Goal: Check status: Check status

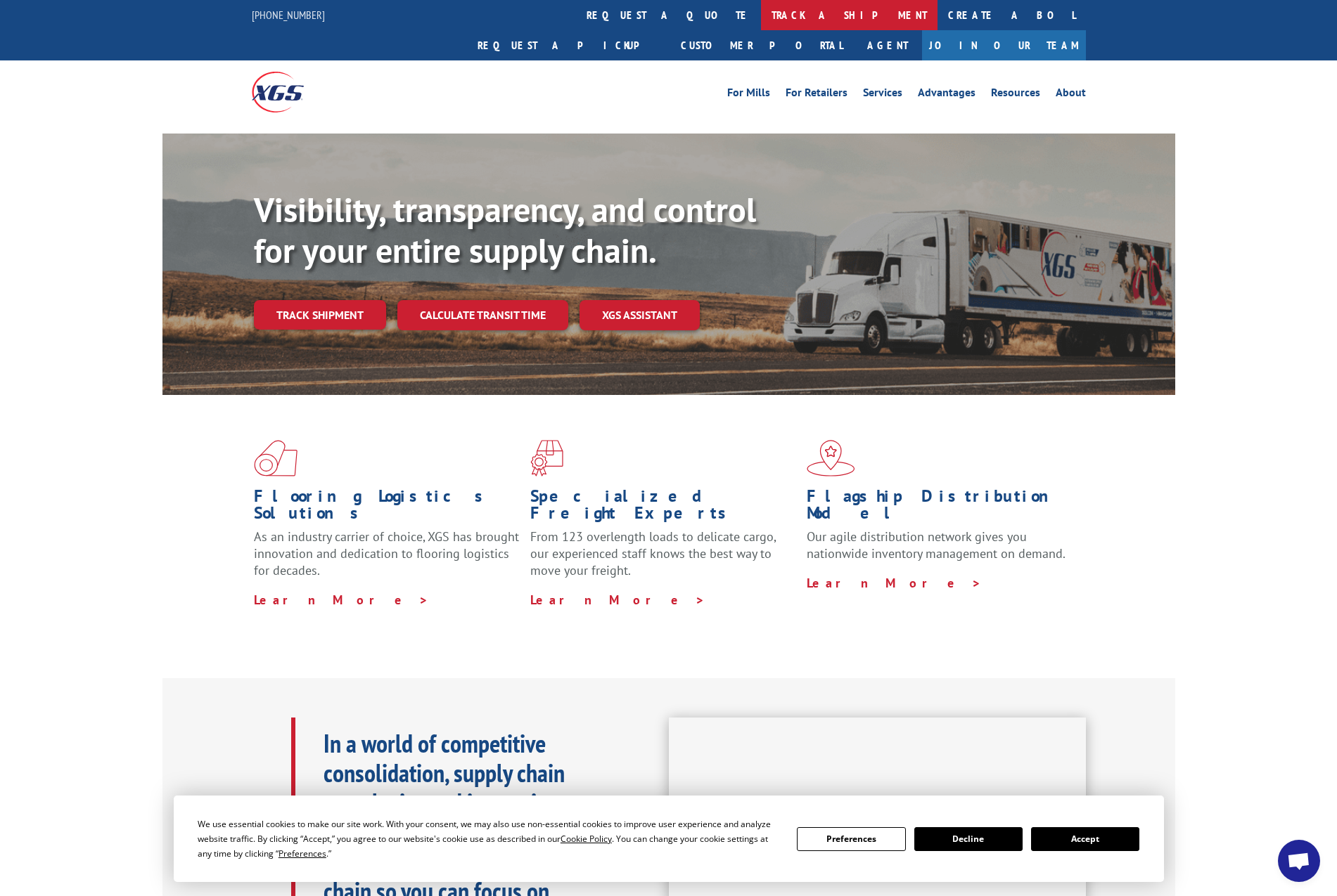
click at [761, 7] on link "track a shipment" at bounding box center [849, 15] width 177 height 30
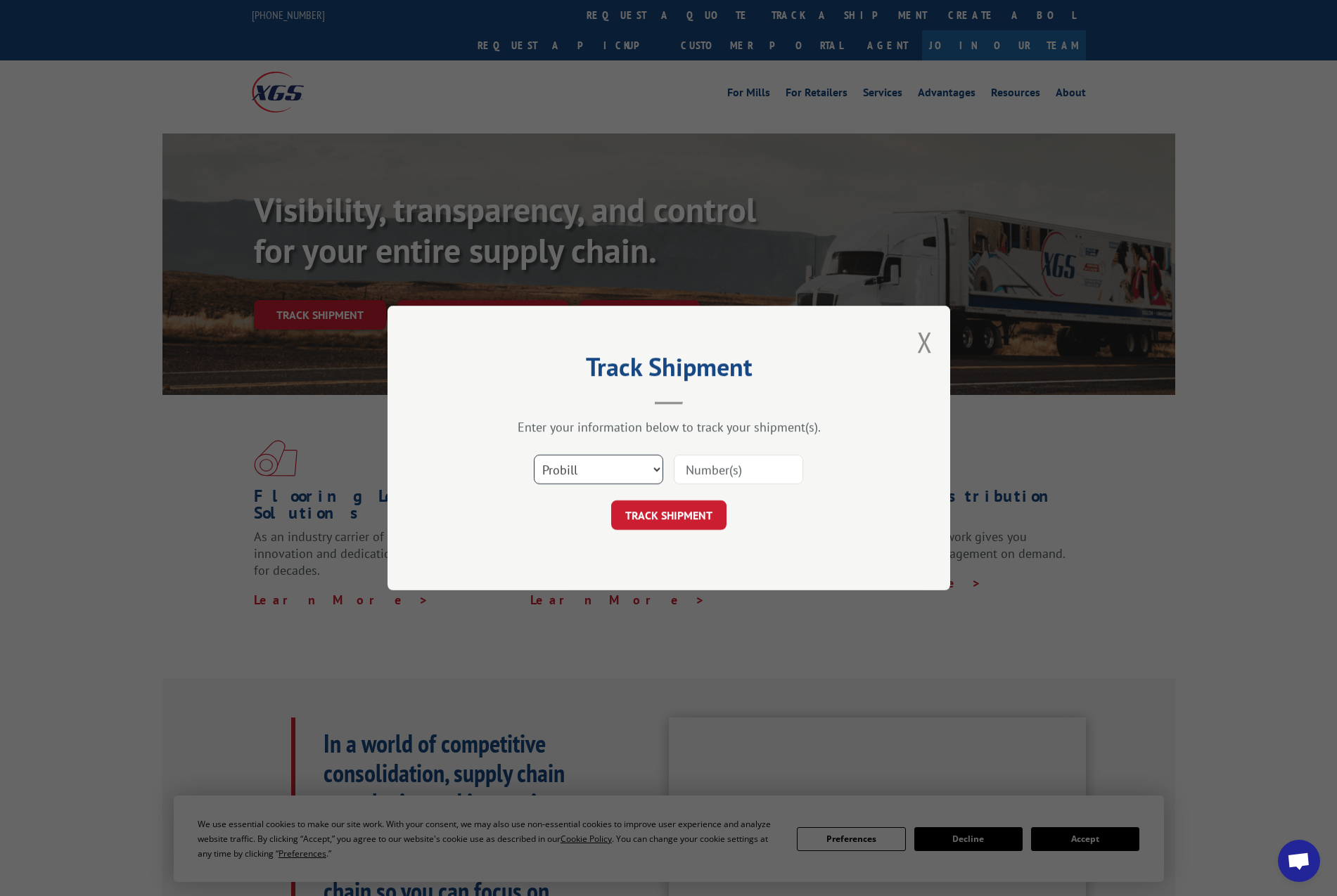
click at [644, 469] on select "Select category... Probill BOL PO" at bounding box center [598, 469] width 129 height 30
select select "bol"
click at [534, 455] on select "Select category... Probill BOL PO" at bounding box center [598, 469] width 129 height 30
click at [702, 467] on input at bounding box center [738, 469] width 129 height 30
paste input "526727428"
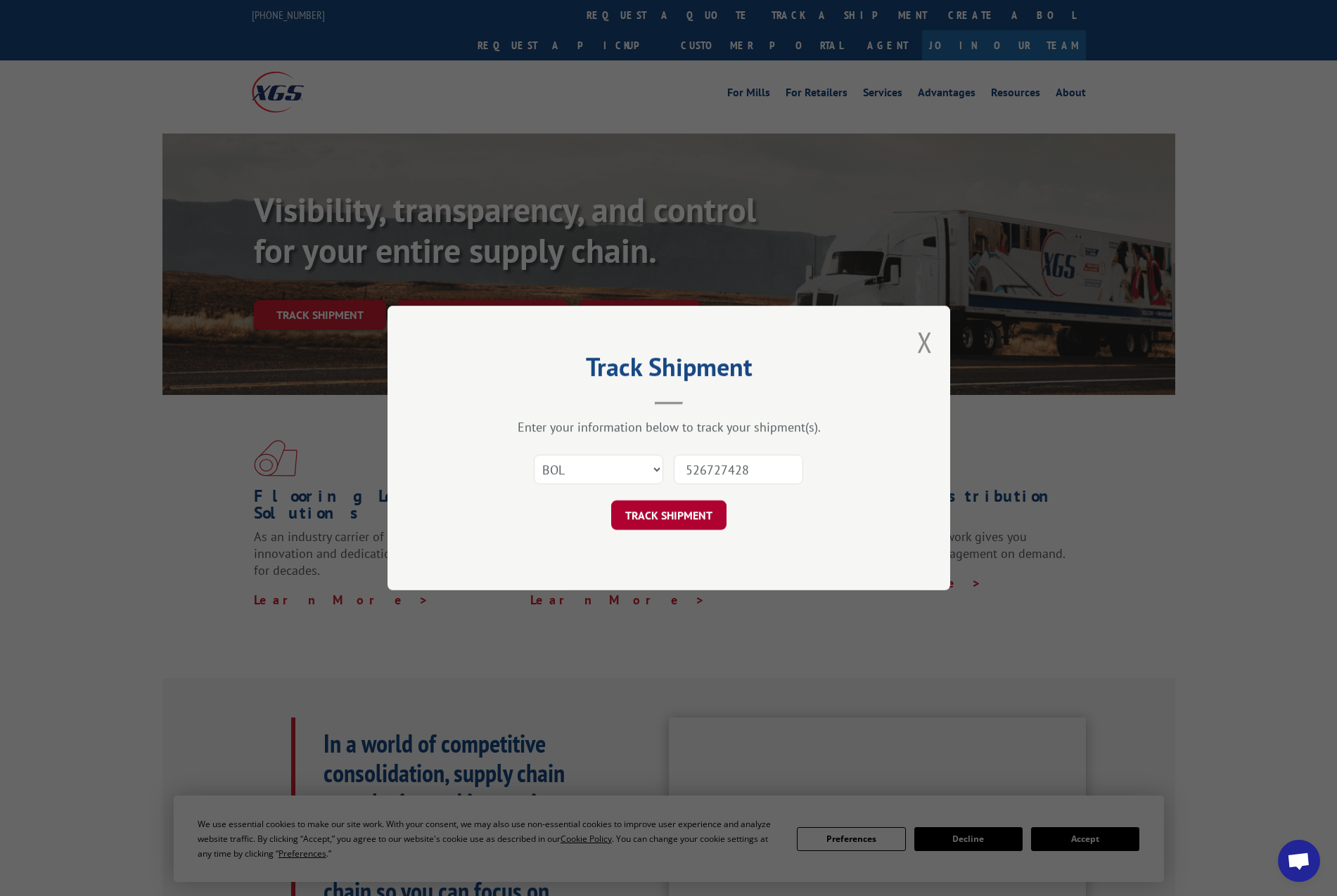
type input "526727428"
click at [665, 510] on button "TRACK SHIPMENT" at bounding box center [668, 515] width 115 height 30
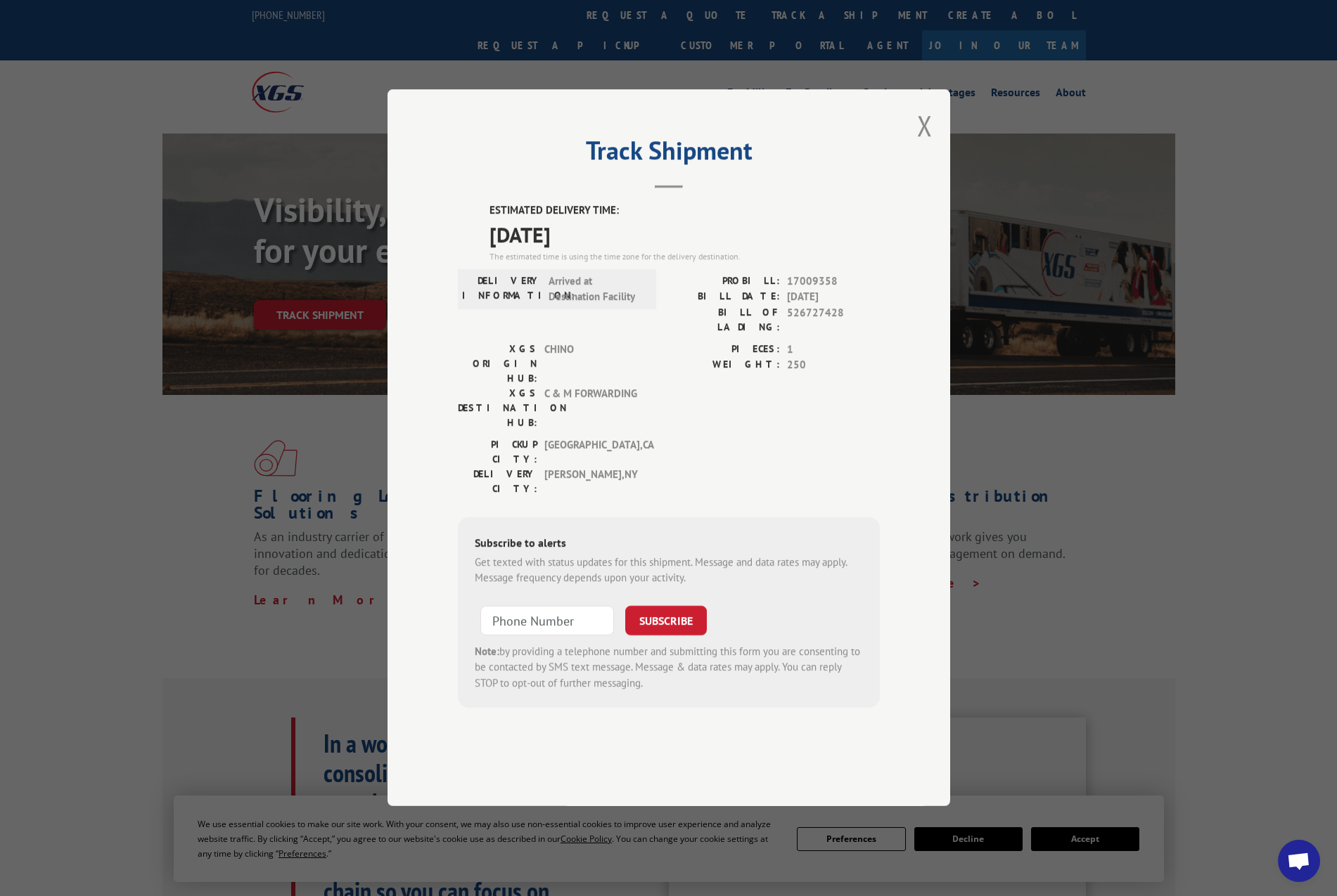
click at [926, 144] on button "Close modal" at bounding box center [924, 125] width 16 height 37
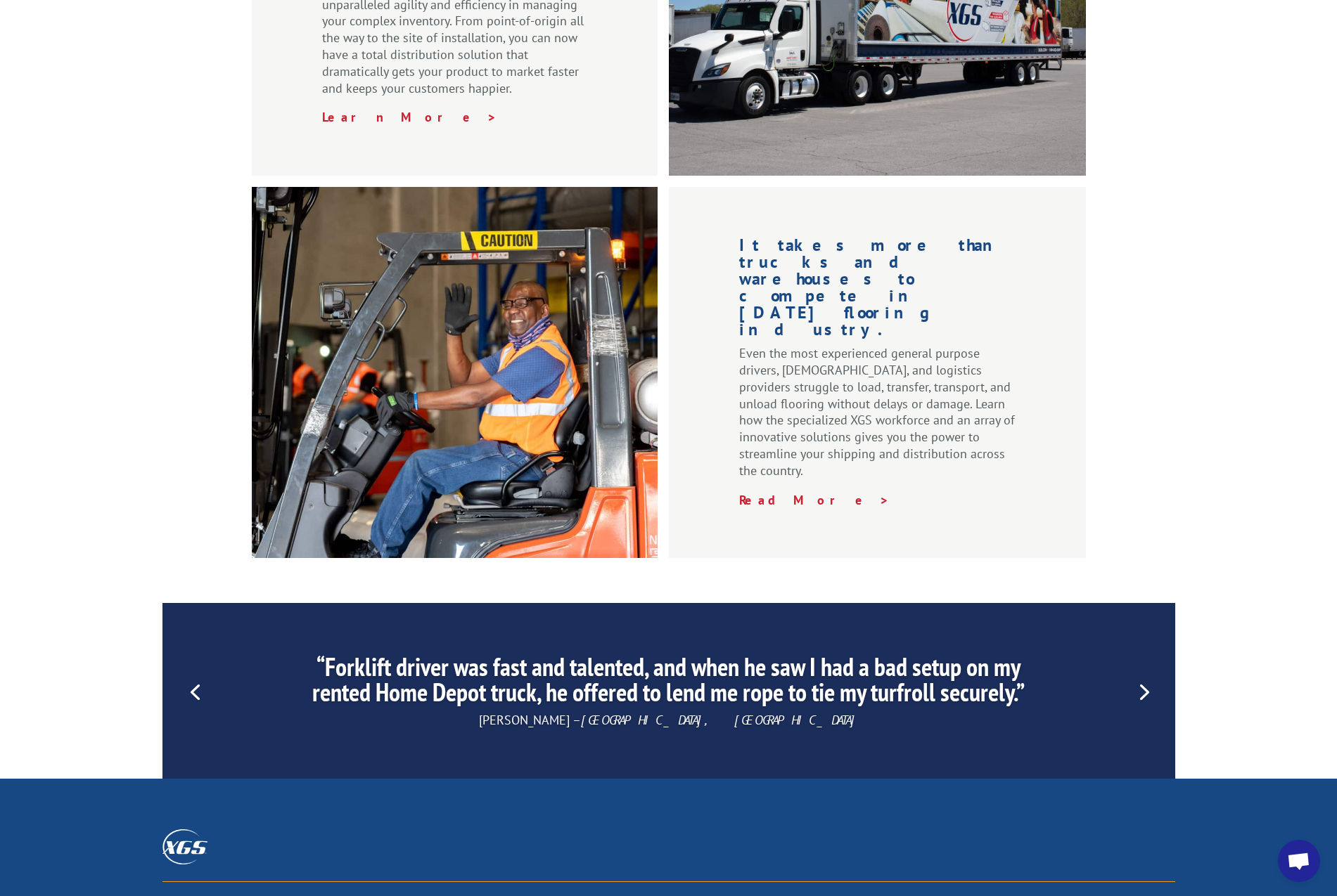
scroll to position [1675, 0]
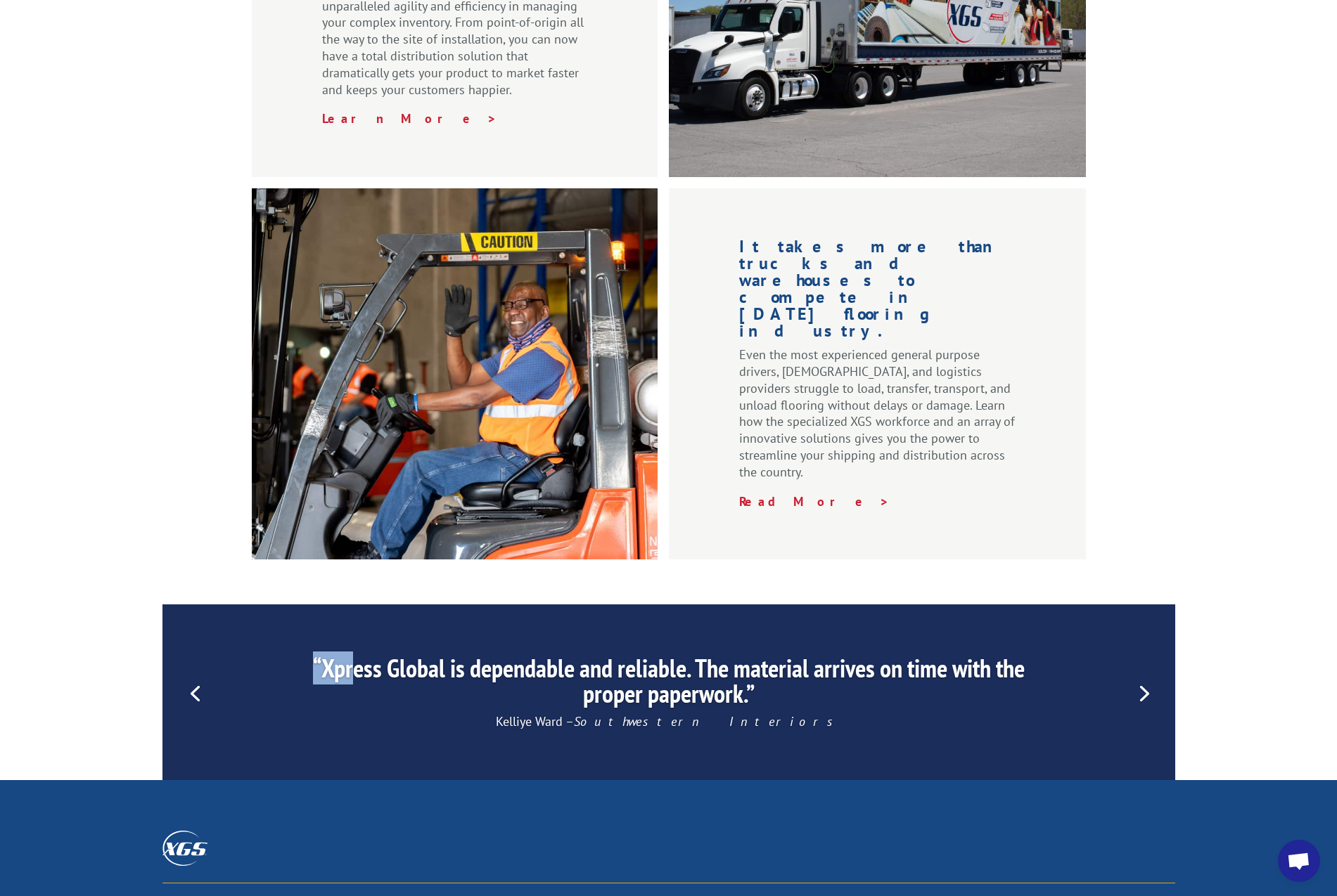
drag, startPoint x: 738, startPoint y: 571, endPoint x: 349, endPoint y: 503, distance: 394.9
click at [349, 642] on div ""XGS service in Charlotte has been impeccable! XGS does a fantastic job, and we…" at bounding box center [669, 693] width 1013 height 103
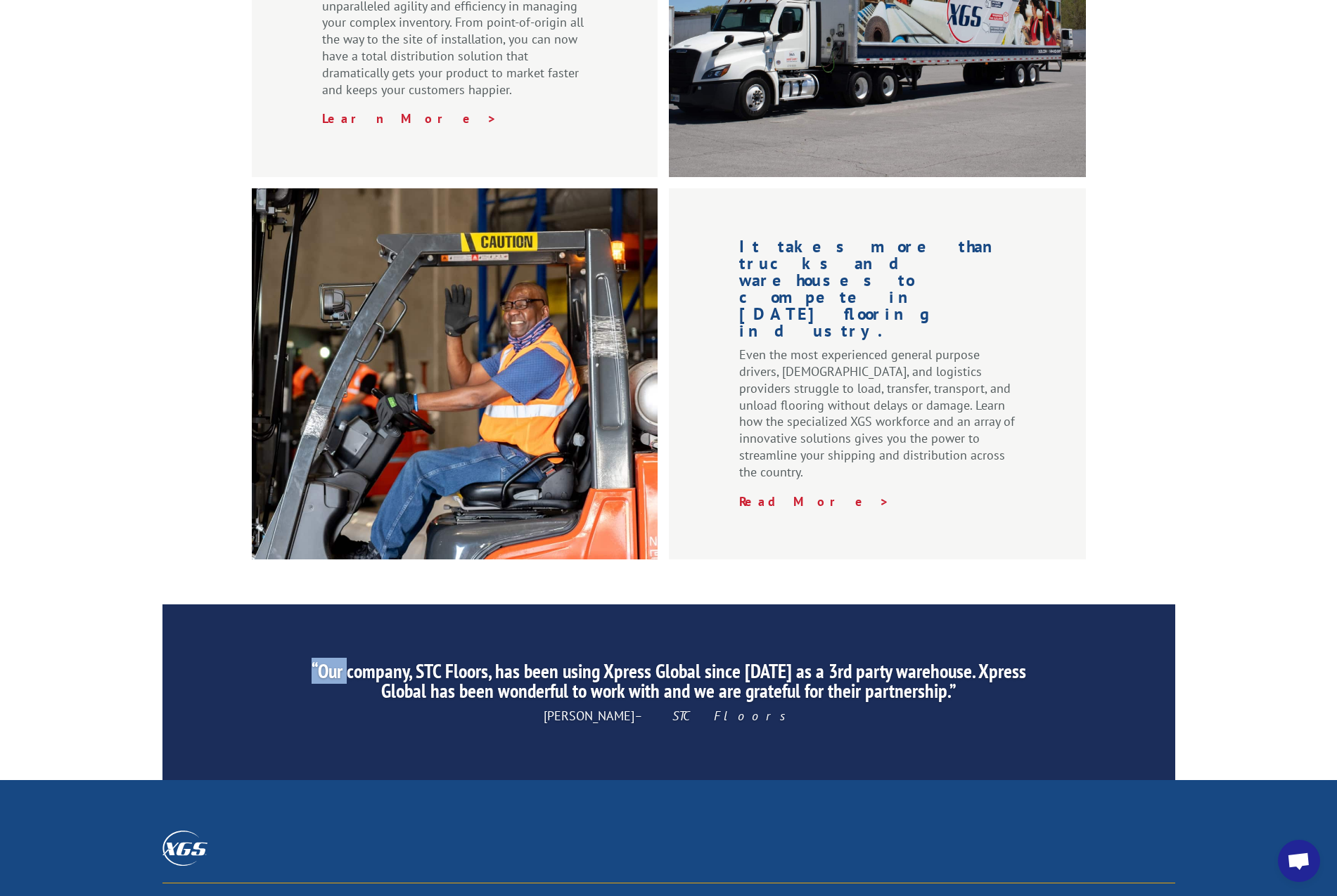
drag, startPoint x: 789, startPoint y: 576, endPoint x: 386, endPoint y: 478, distance: 414.7
click at [356, 642] on div ""XGS service in Charlotte has been impeccable! XGS does a fantastic job, and we…" at bounding box center [669, 693] width 1013 height 103
click at [1251, 289] on div "Plug into a powerful, scalable network of assets whenever your business demands…" at bounding box center [668, 173] width 1337 height 770
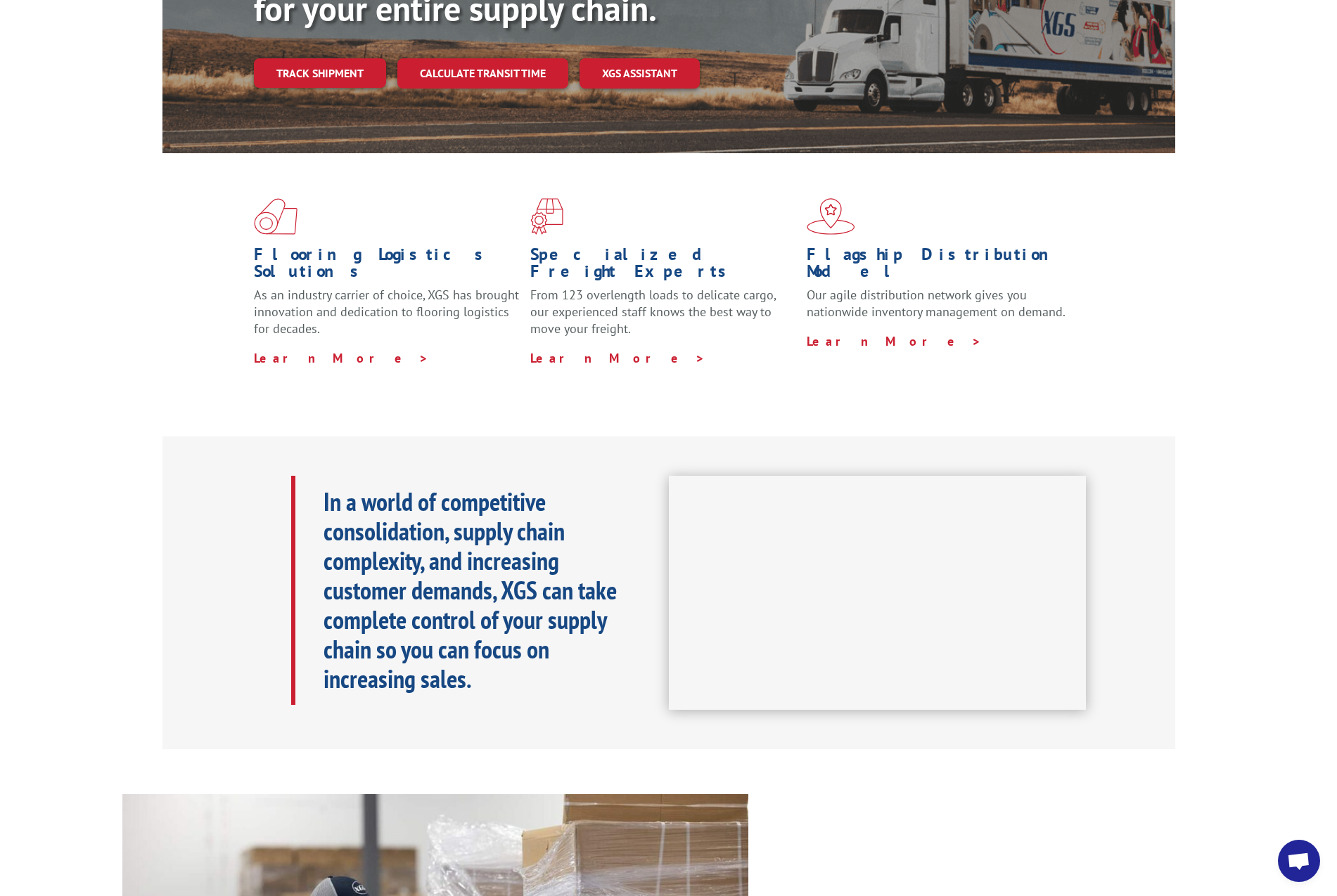
scroll to position [0, 0]
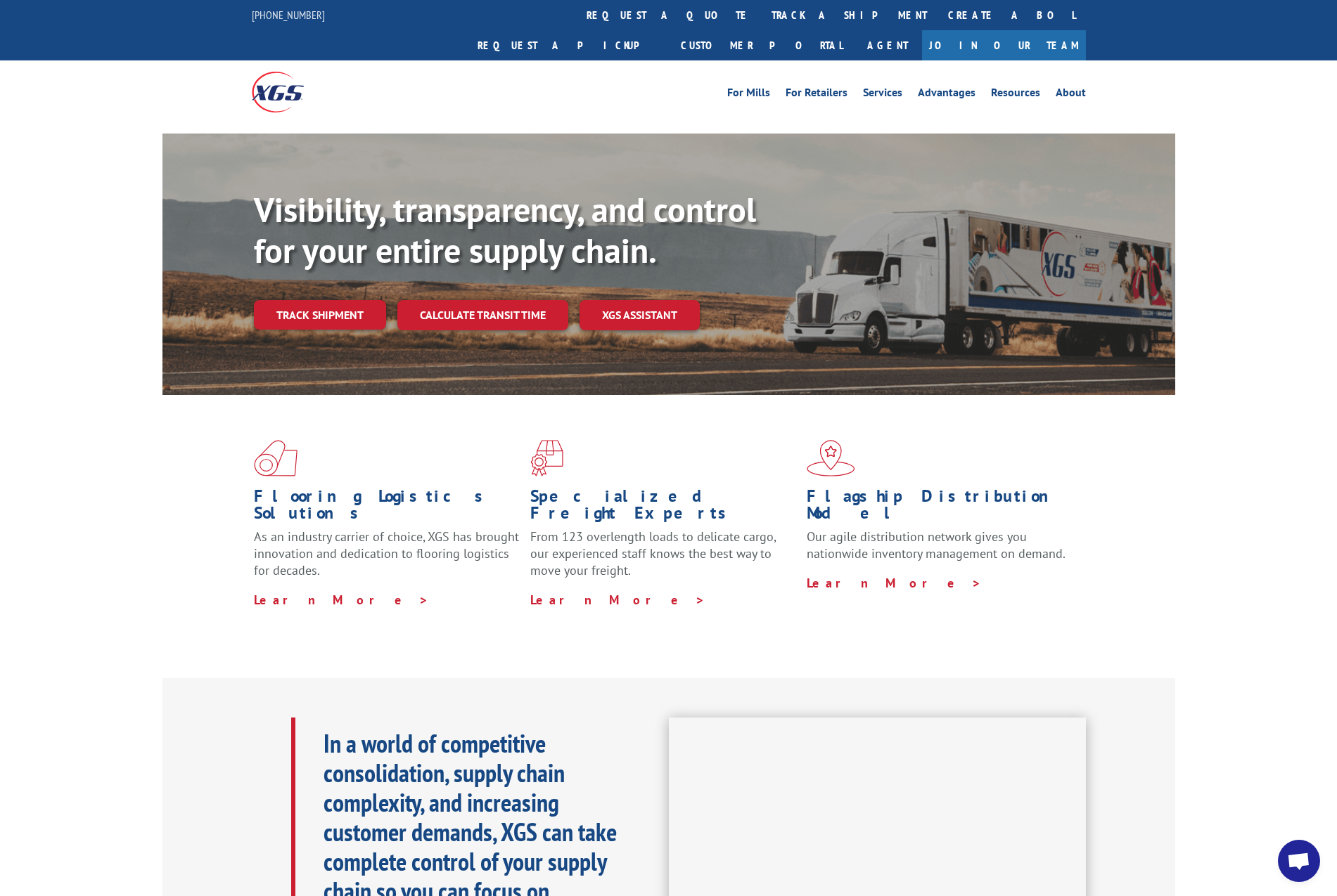
click at [761, 19] on link "track a shipment" at bounding box center [849, 15] width 177 height 30
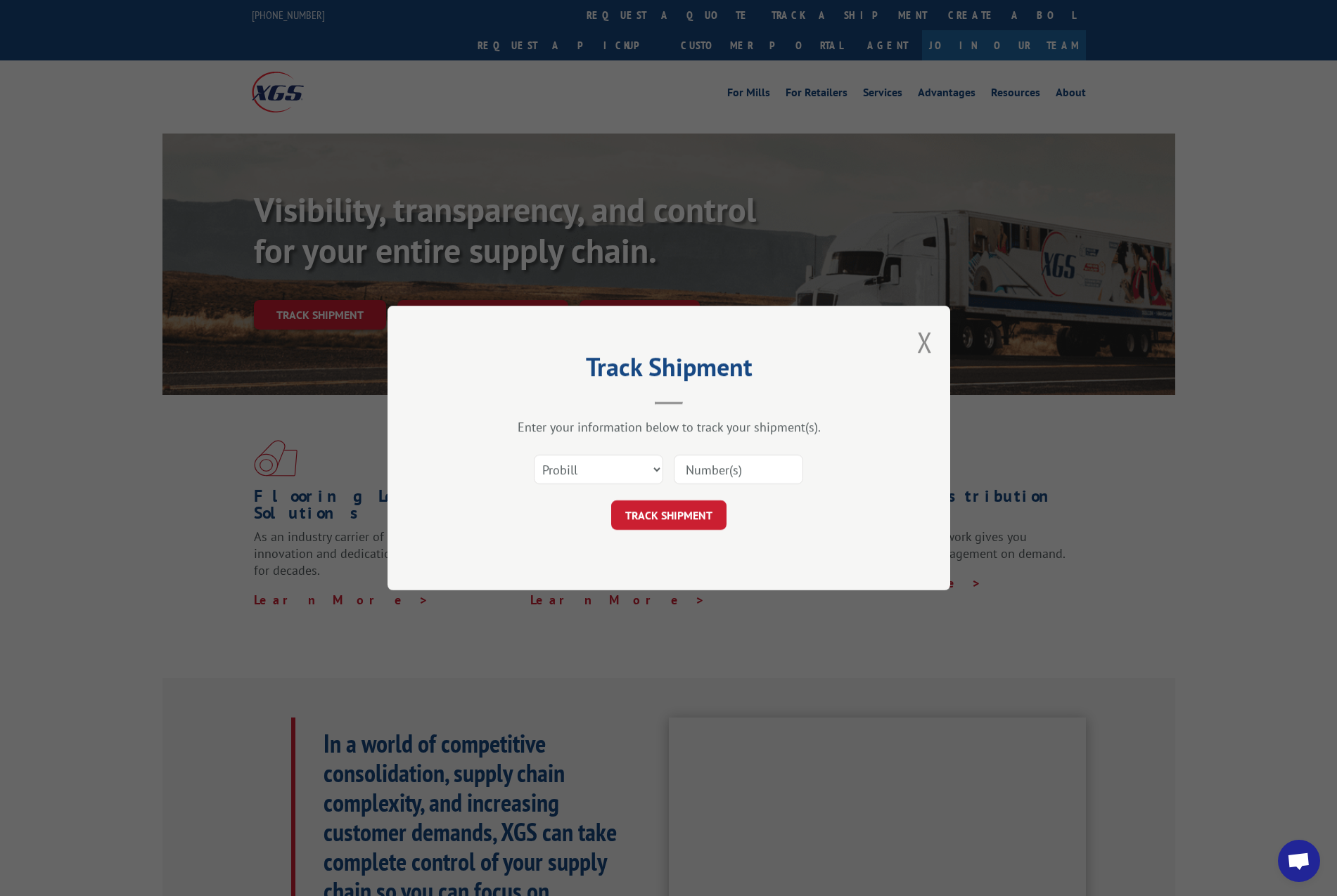
click at [715, 478] on input at bounding box center [738, 469] width 129 height 30
paste input "526727428"
type input "526727428"
click at [682, 517] on button "TRACK SHIPMENT" at bounding box center [668, 515] width 115 height 30
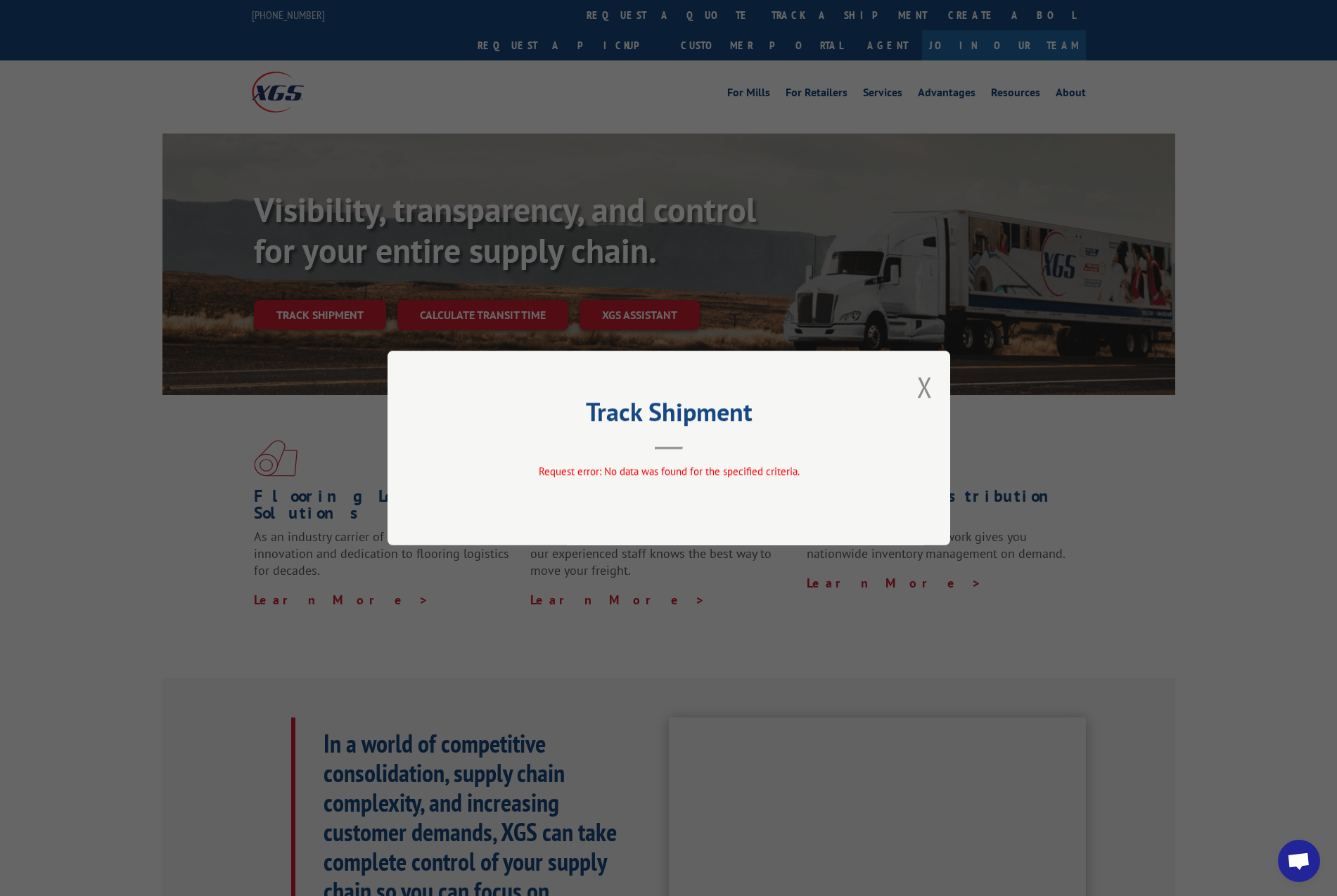
click at [920, 390] on button "Close modal" at bounding box center [924, 386] width 16 height 37
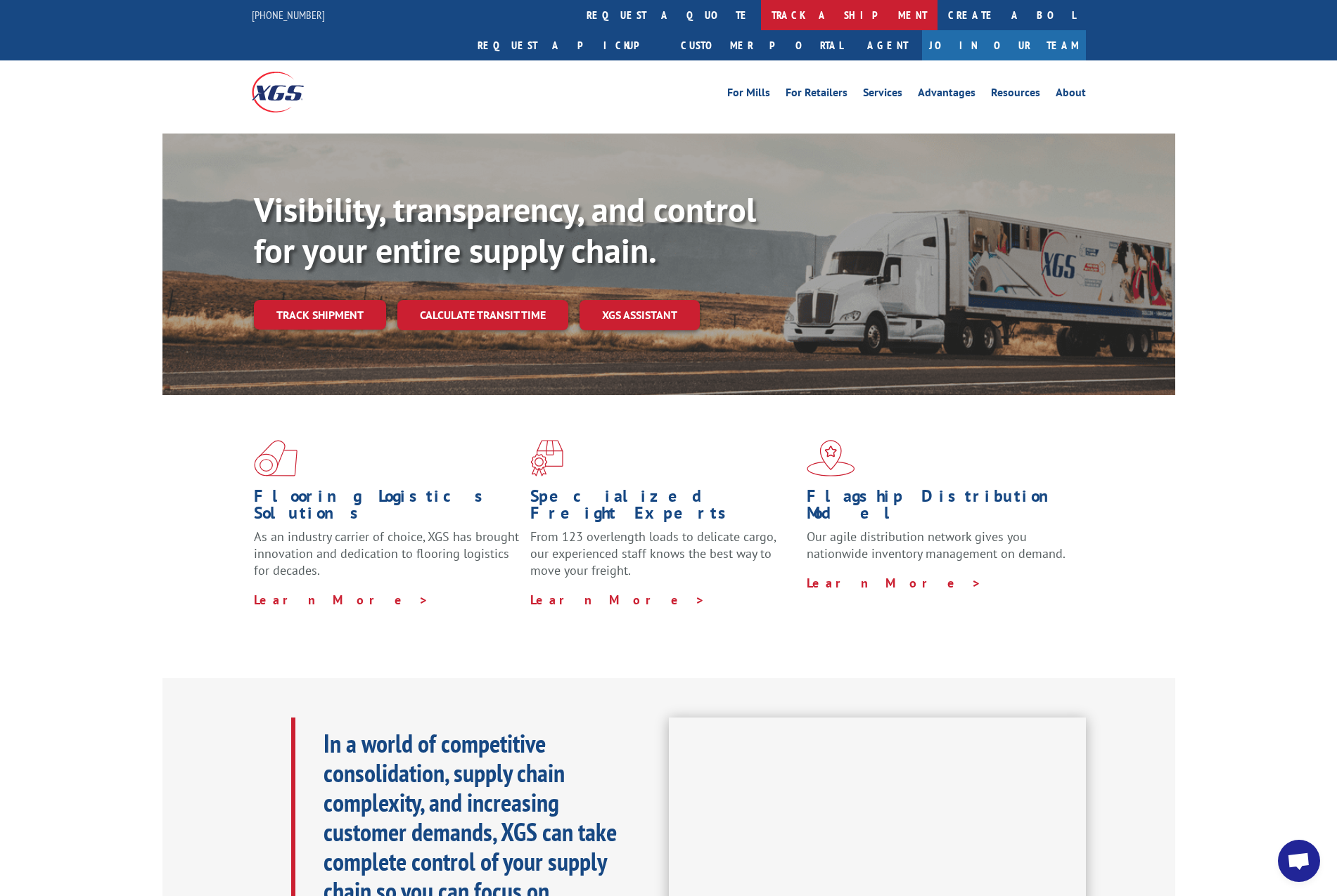
click at [761, 11] on link "track a shipment" at bounding box center [849, 15] width 177 height 30
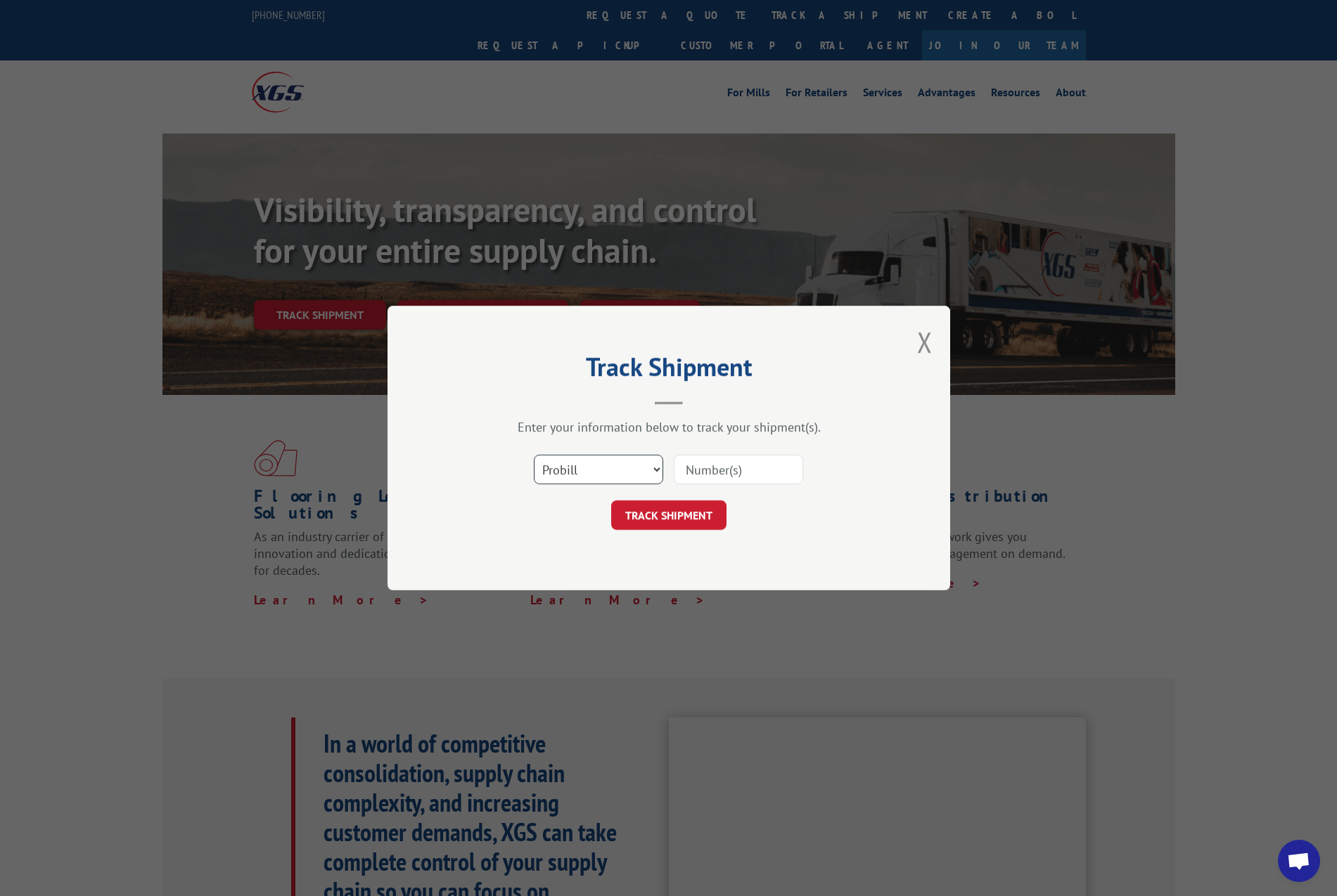
click at [659, 472] on select "Select category... Probill BOL PO" at bounding box center [598, 469] width 129 height 30
select select "bol"
click at [534, 455] on select "Select category... Probill BOL PO" at bounding box center [598, 469] width 129 height 30
click at [718, 466] on input at bounding box center [738, 469] width 129 height 30
paste input "526727428"
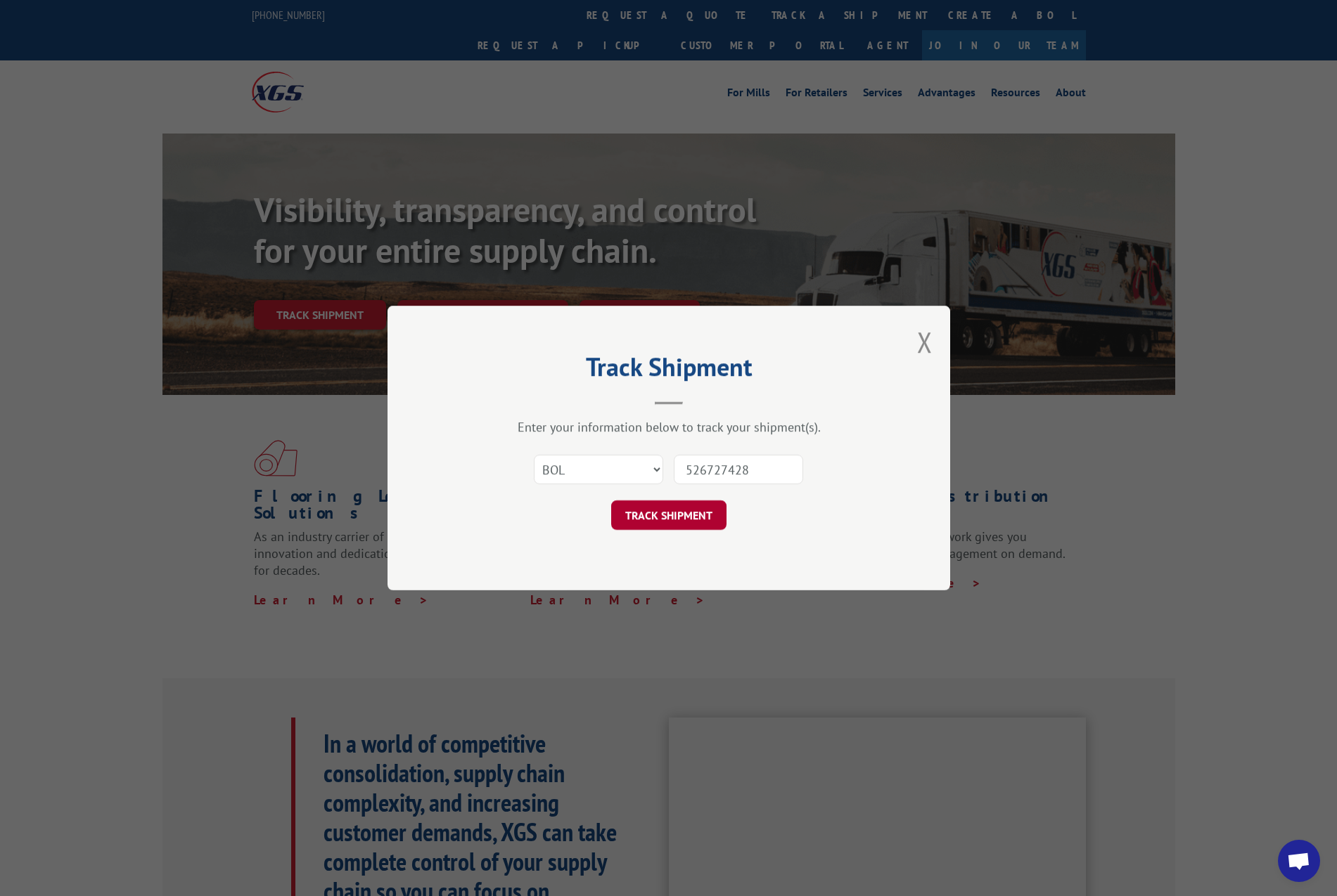
type input "526727428"
click at [667, 513] on button "TRACK SHIPMENT" at bounding box center [668, 515] width 115 height 30
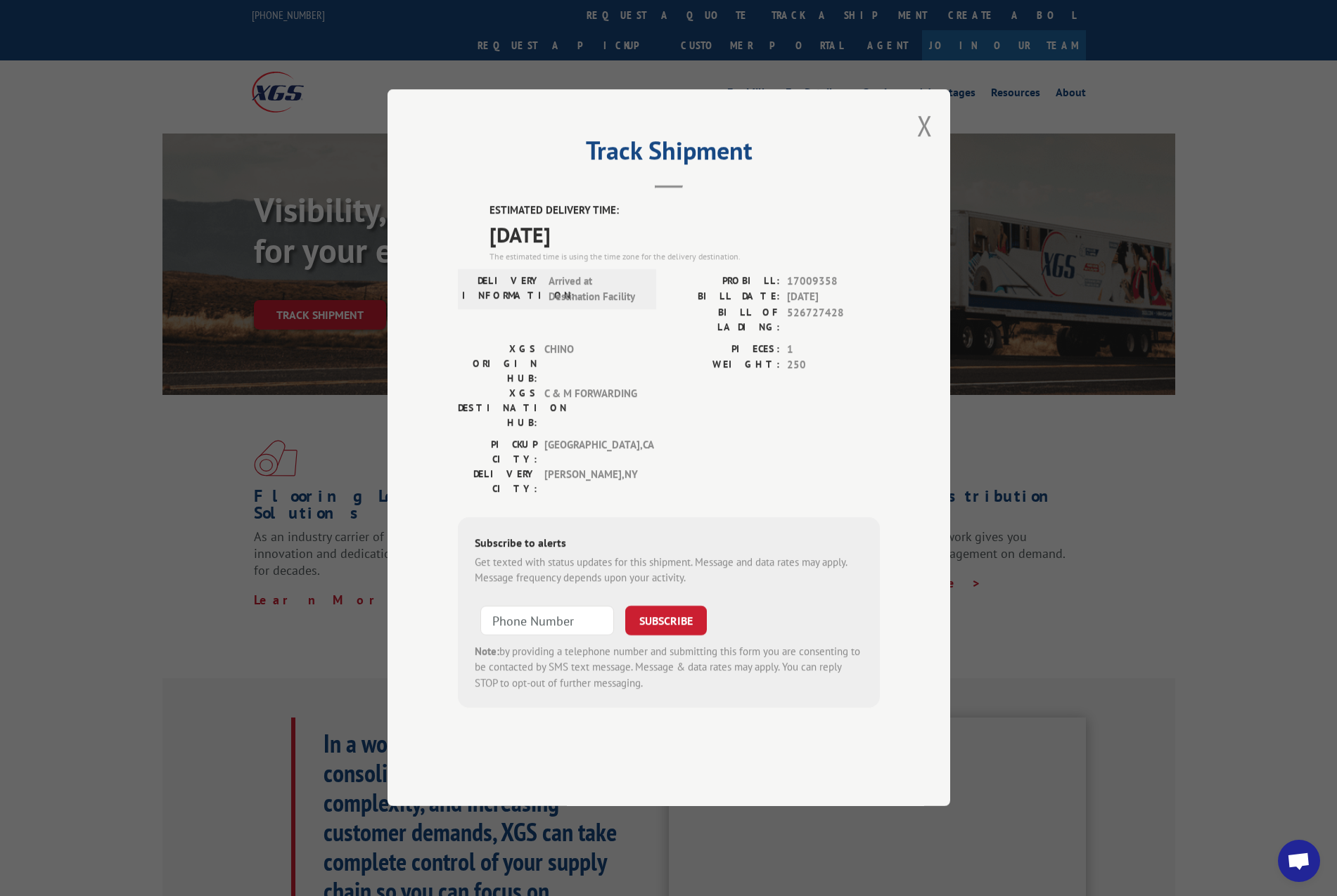
drag, startPoint x: 492, startPoint y: 277, endPoint x: 610, endPoint y: 266, distance: 118.5
click at [610, 250] on span "09/09/2025" at bounding box center [684, 234] width 391 height 31
click at [929, 144] on button "Close modal" at bounding box center [924, 125] width 16 height 37
